Goal: Task Accomplishment & Management: Manage account settings

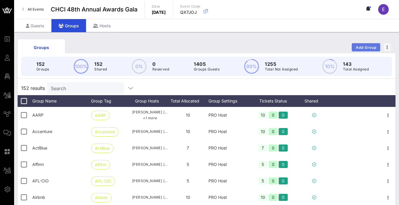
click at [365, 45] on span "Add Group" at bounding box center [365, 47] width 21 height 4
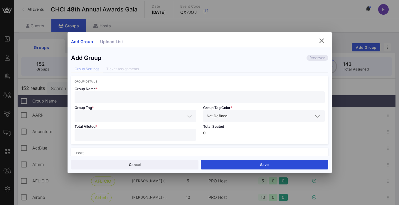
click at [149, 98] on input "text" at bounding box center [199, 97] width 243 height 8
paste input "Caesars Entertainment"
type input "Caesars Entertainment"
click at [128, 118] on input "text" at bounding box center [131, 116] width 106 height 8
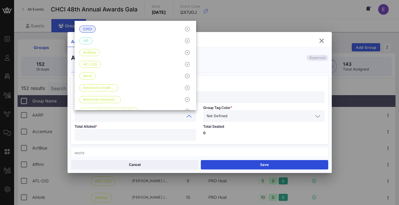
paste input "Caesars Entertainment"
type input "Caesars Entertainment"
click at [227, 116] on span "Not Defined" at bounding box center [217, 116] width 21 height 6
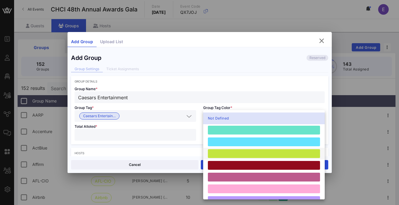
click at [230, 155] on div at bounding box center [264, 153] width 112 height 9
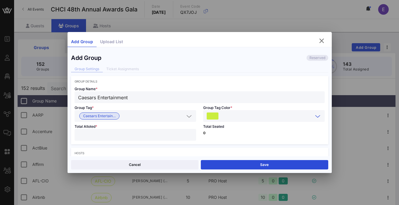
scroll to position [31, 0]
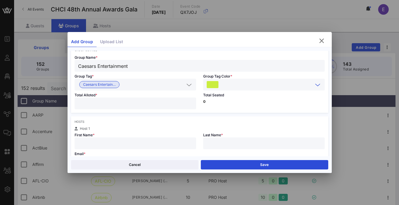
click at [147, 103] on input "number" at bounding box center [135, 103] width 114 height 8
type input "**"
click at [129, 148] on div at bounding box center [135, 143] width 114 height 12
paste input "[PERSON_NAME]"
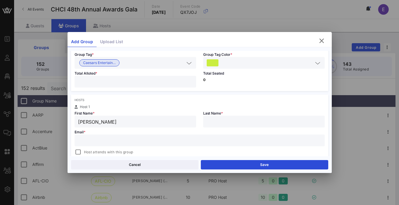
scroll to position [64, 0]
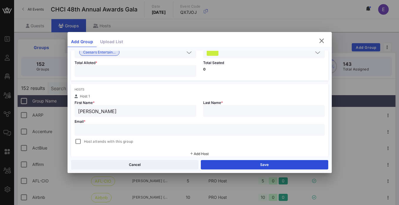
click at [102, 110] on input "[PERSON_NAME]" at bounding box center [135, 111] width 114 height 8
type input "Karlos"
paste input "[PERSON_NAME]"
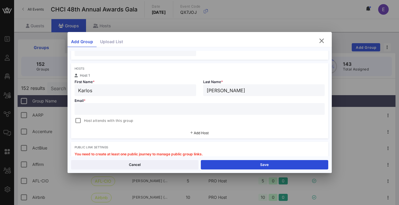
scroll to position [92, 0]
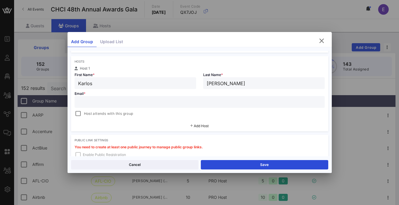
type input "[PERSON_NAME]"
click at [104, 101] on input "text" at bounding box center [199, 102] width 243 height 8
paste input "[EMAIL_ADDRESS][DOMAIN_NAME]"
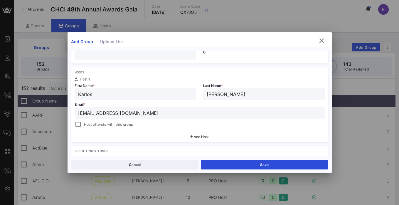
scroll to position [81, 0]
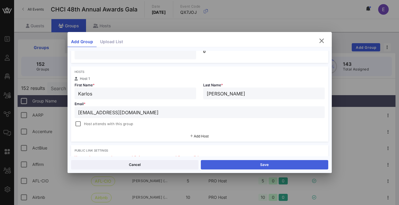
type input "[EMAIL_ADDRESS][DOMAIN_NAME]"
click at [256, 165] on button "Save" at bounding box center [264, 164] width 127 height 9
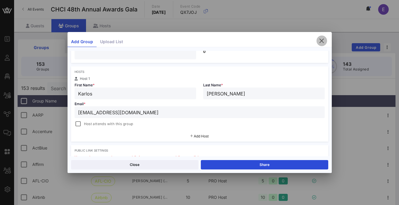
click at [320, 41] on icon "button" at bounding box center [321, 40] width 7 height 7
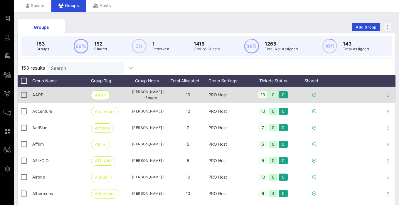
scroll to position [13, 0]
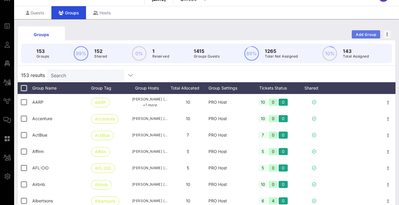
click at [360, 33] on span "Add Group" at bounding box center [365, 34] width 21 height 4
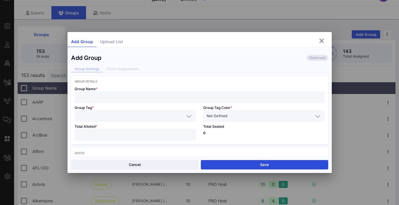
click at [166, 97] on input "text" at bounding box center [199, 97] width 243 height 8
paste input "Friends of the National Museum of the American Latino"
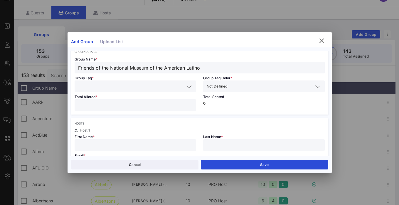
scroll to position [38, 0]
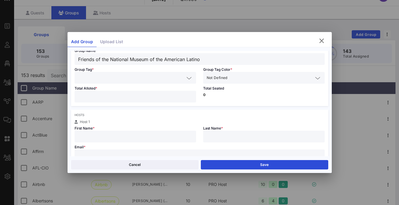
type input "Friends of the National Museum of the American Latino"
click at [155, 75] on input "text" at bounding box center [131, 78] width 106 height 8
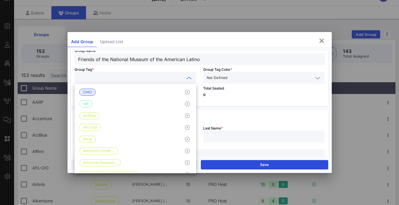
paste input "Friends of the National Museum of the American Latino"
type input "Friends of the National Museum of the American Latino"
click at [248, 78] on input "text" at bounding box center [271, 78] width 84 height 8
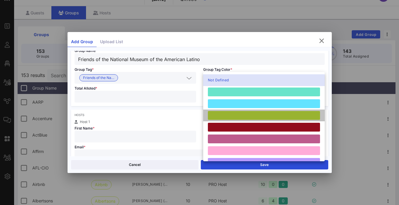
click at [238, 114] on div at bounding box center [264, 115] width 112 height 9
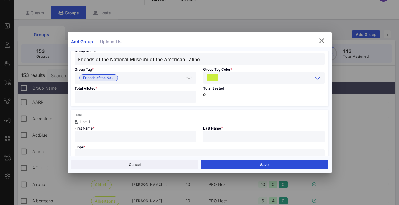
click at [153, 99] on input "number" at bounding box center [135, 97] width 114 height 8
type input "*"
click at [148, 136] on input "text" at bounding box center [135, 137] width 114 height 8
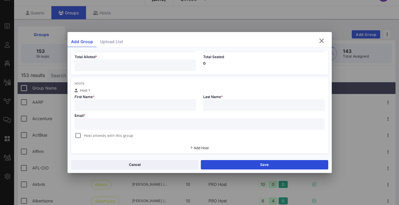
scroll to position [77, 0]
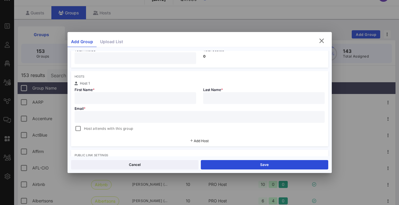
paste input "[PERSON_NAME]"
drag, startPoint x: 134, startPoint y: 96, endPoint x: 105, endPoint y: 99, distance: 29.1
click at [105, 99] on input "[PERSON_NAME]" at bounding box center [135, 98] width 114 height 8
type input "[PERSON_NAME]"
click at [231, 93] on div at bounding box center [264, 98] width 114 height 12
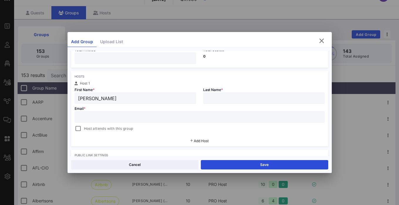
paste input "[PERSON_NAME]"
type input "[PERSON_NAME]"
drag, startPoint x: 131, startPoint y: 101, endPoint x: 101, endPoint y: 99, distance: 30.2
click at [101, 99] on input "[PERSON_NAME]" at bounding box center [135, 98] width 114 height 8
type input "[PERSON_NAME]"
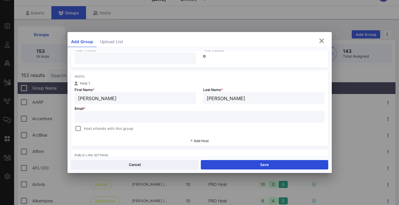
click at [121, 116] on input "text" at bounding box center [199, 117] width 243 height 8
paste input "[PERSON_NAME][EMAIL_ADDRESS][DOMAIN_NAME]"
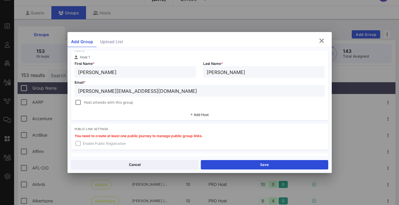
scroll to position [106, 0]
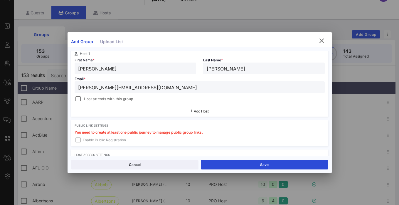
click at [241, 96] on div "Host attends with this group" at bounding box center [200, 98] width 250 height 7
click at [194, 113] on span "Add Host" at bounding box center [201, 111] width 15 height 4
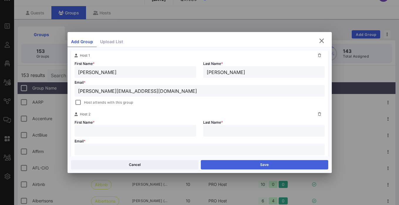
click at [259, 168] on button "Save" at bounding box center [264, 164] width 127 height 9
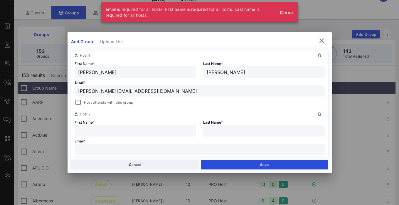
click at [276, 131] on input "text" at bounding box center [264, 131] width 114 height 8
click at [318, 114] on icon at bounding box center [319, 114] width 3 height 4
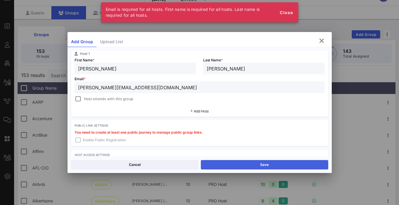
click at [278, 163] on button "Save" at bounding box center [264, 164] width 127 height 9
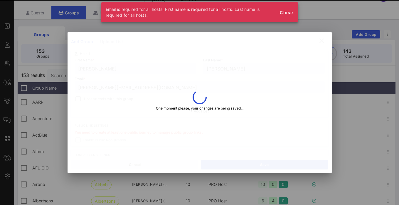
type input "[PERSON_NAME][EMAIL_ADDRESS][DOMAIN_NAME]"
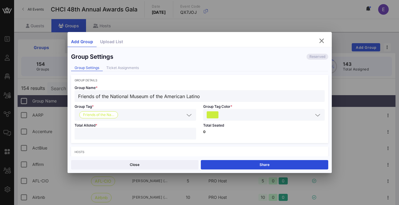
scroll to position [0, 0]
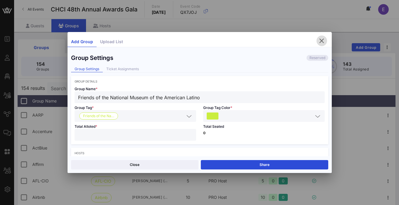
click at [322, 42] on icon "button" at bounding box center [321, 40] width 7 height 7
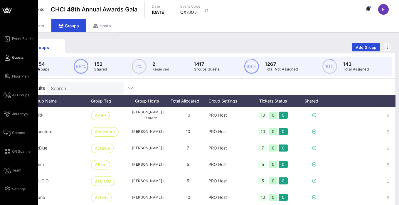
click at [11, 55] on link "Guests" at bounding box center [14, 57] width 20 height 7
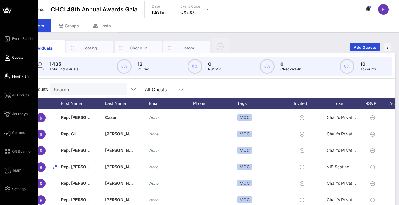
click at [17, 77] on span "Floor Plan" at bounding box center [20, 76] width 17 height 5
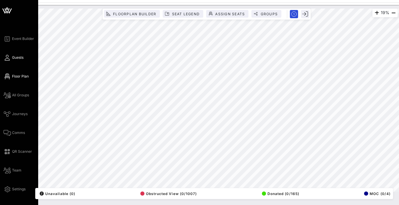
click at [9, 57] on icon at bounding box center [7, 57] width 7 height 1
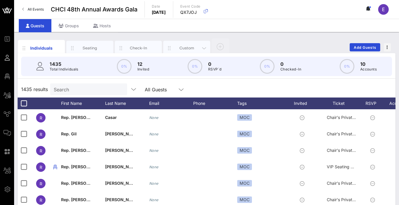
click at [191, 49] on div "Custom" at bounding box center [187, 48] width 26 height 6
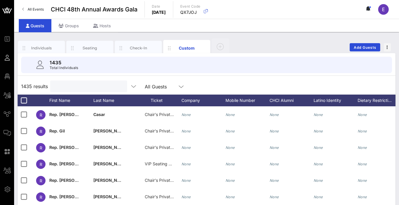
click at [91, 85] on input "text" at bounding box center [88, 86] width 69 height 8
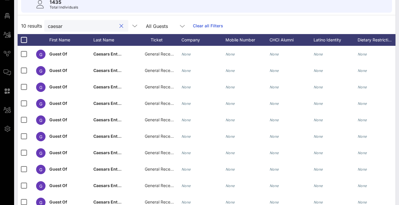
scroll to position [57, 0]
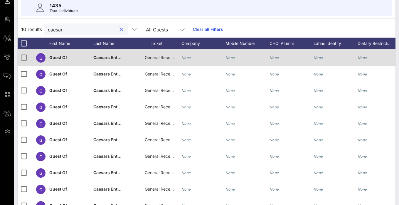
click at [154, 58] on span "General Reception" at bounding box center [162, 57] width 35 height 5
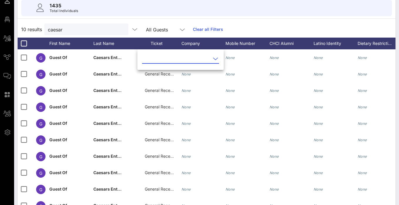
click at [158, 62] on input "text" at bounding box center [176, 58] width 69 height 9
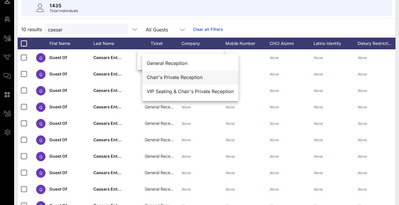
click at [185, 77] on div "Chair's Private Reception" at bounding box center [190, 78] width 87 height 6
click at [255, 32] on div "10 results caesar All Guests Clear all Filters" at bounding box center [207, 29] width 378 height 16
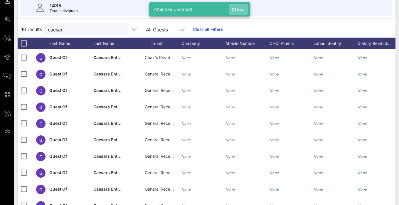
click at [243, 10] on span "Close" at bounding box center [238, 9] width 14 height 5
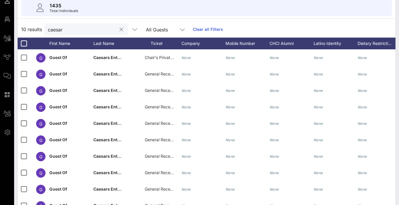
click at [77, 31] on input "caesar" at bounding box center [82, 30] width 69 height 8
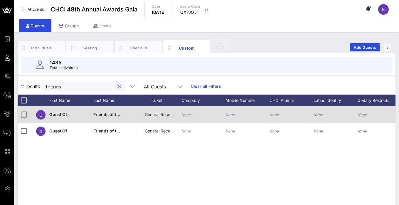
type input "friends"
click at [158, 115] on span "General Reception" at bounding box center [162, 114] width 35 height 5
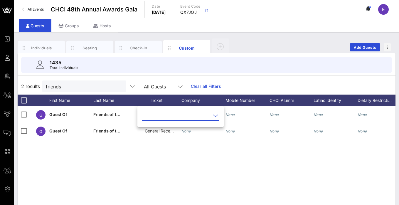
click at [166, 116] on input "text" at bounding box center [176, 115] width 69 height 9
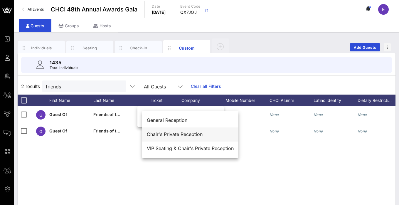
click at [169, 133] on div "Chair's Private Reception" at bounding box center [190, 134] width 87 height 6
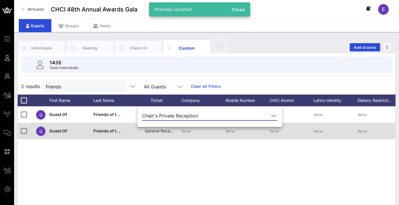
click at [164, 136] on div "General Reception" at bounding box center [159, 131] width 29 height 16
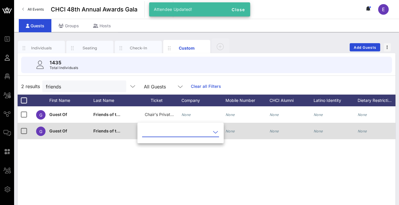
click at [164, 136] on input "text" at bounding box center [176, 131] width 69 height 9
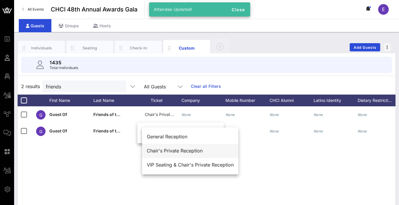
click at [174, 148] on div "Chair's Private Reception" at bounding box center [190, 151] width 87 height 6
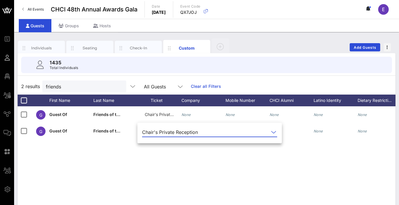
click at [267, 59] on div "1435 Total Individuals" at bounding box center [206, 65] width 370 height 16
